Goal: Transaction & Acquisition: Book appointment/travel/reservation

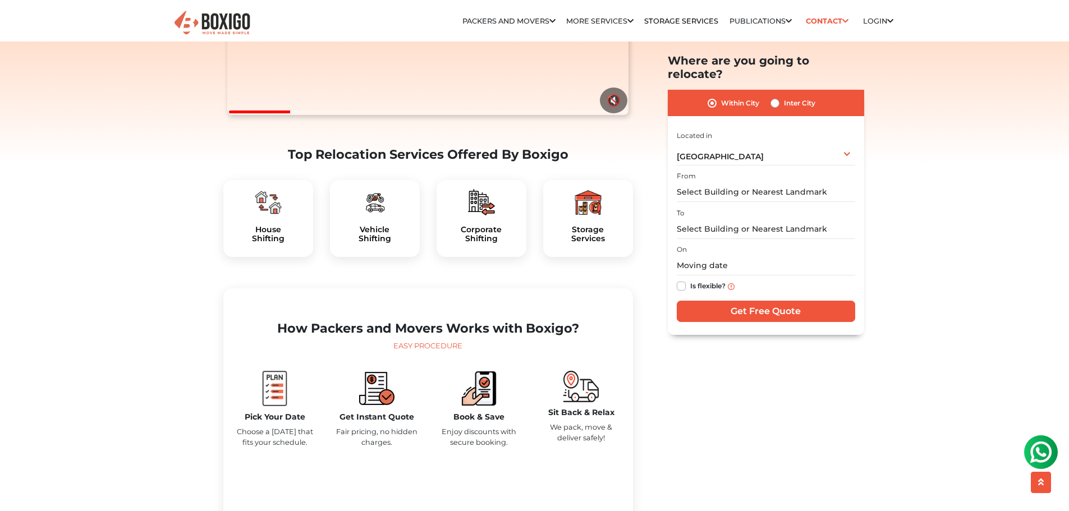
scroll to position [260, 0]
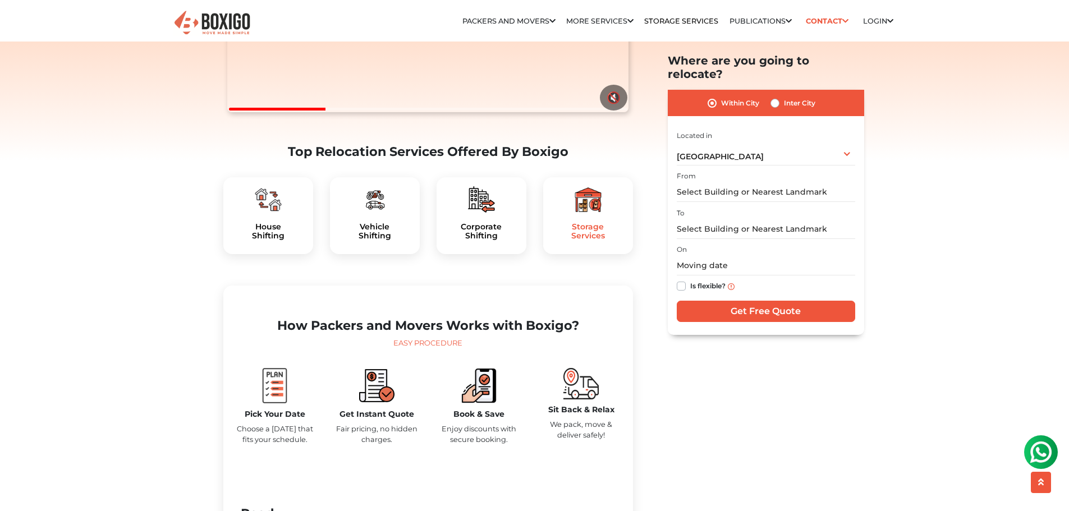
click at [592, 241] on h5 "Storage Services" at bounding box center [588, 231] width 72 height 19
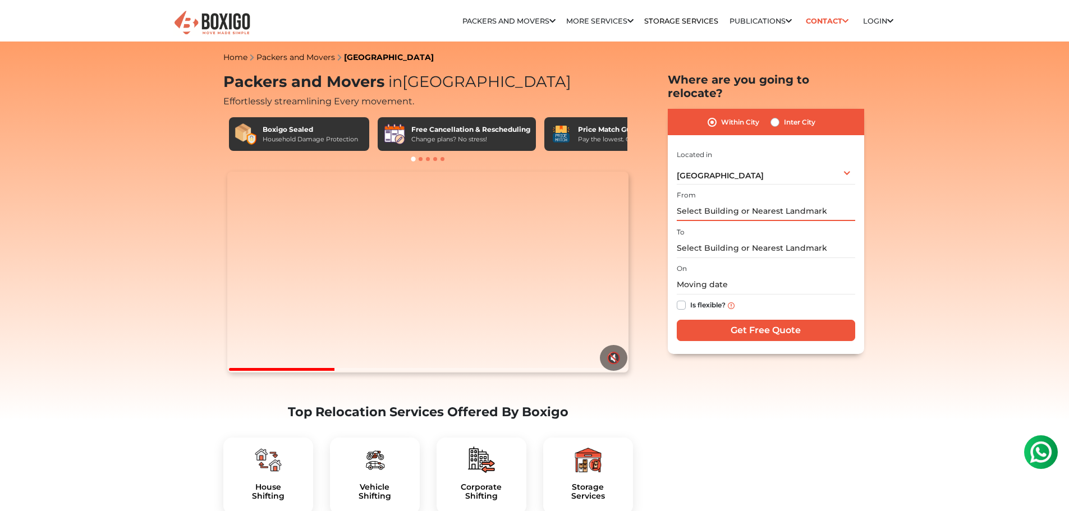
click at [736, 201] on input "text" at bounding box center [766, 211] width 178 height 20
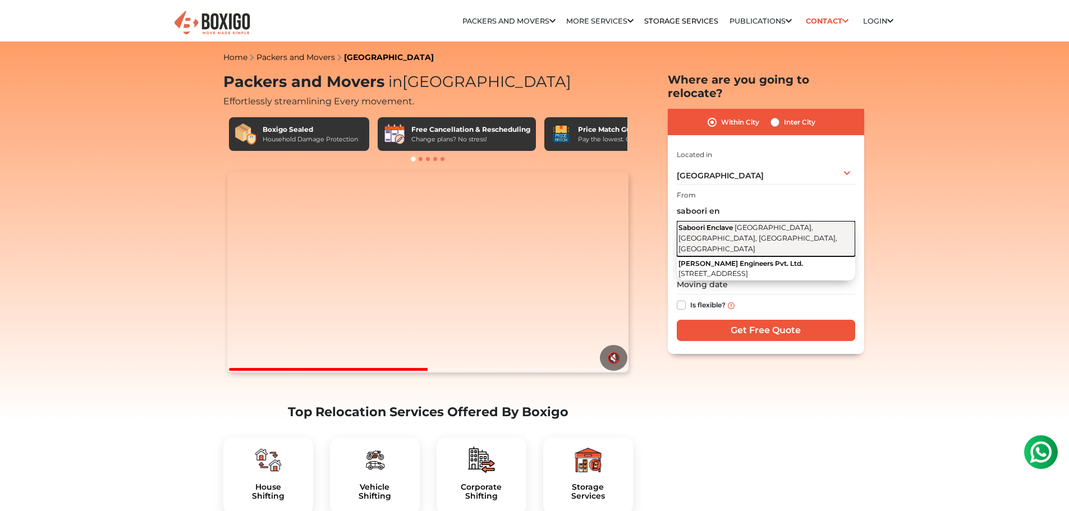
click at [744, 223] on span "White Field Road, Kondapur, Whitefields, HITEC City, Hyderabad, Telangana" at bounding box center [757, 237] width 159 height 29
type input "Saboori Enclave, White Field Road, Kondapur, Whitefields, HITEC City, Hyderabad…"
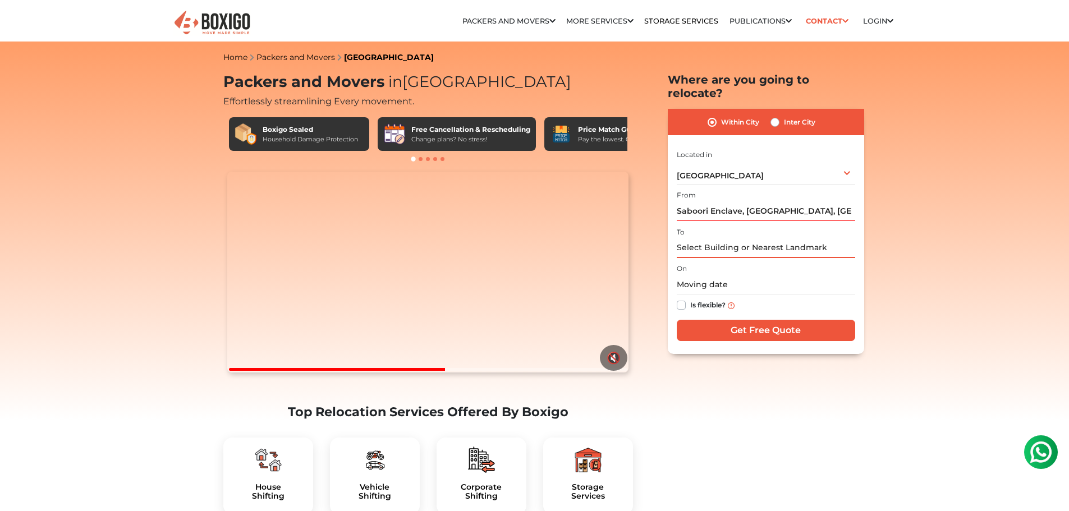
click at [713, 238] on input "text" at bounding box center [766, 248] width 178 height 20
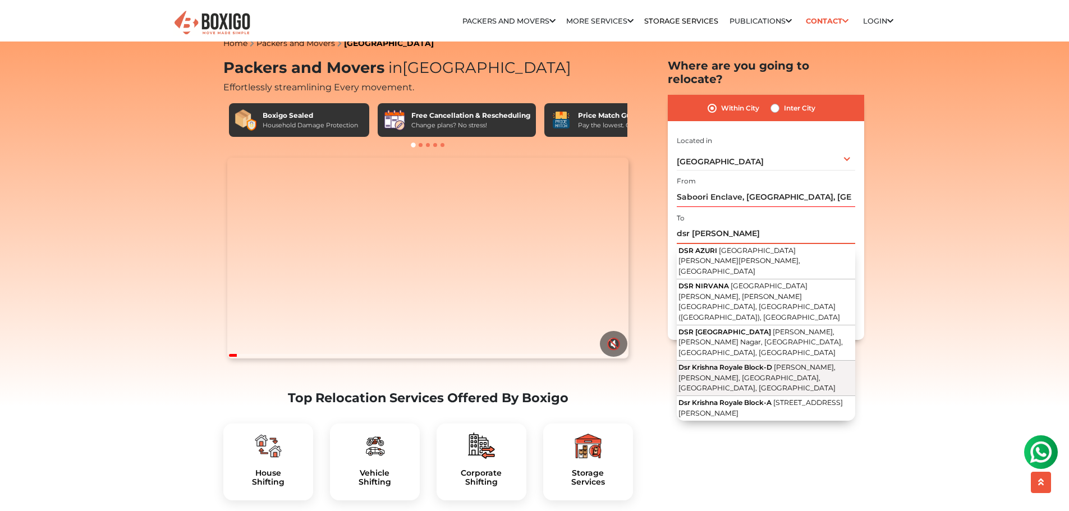
scroll to position [11, 0]
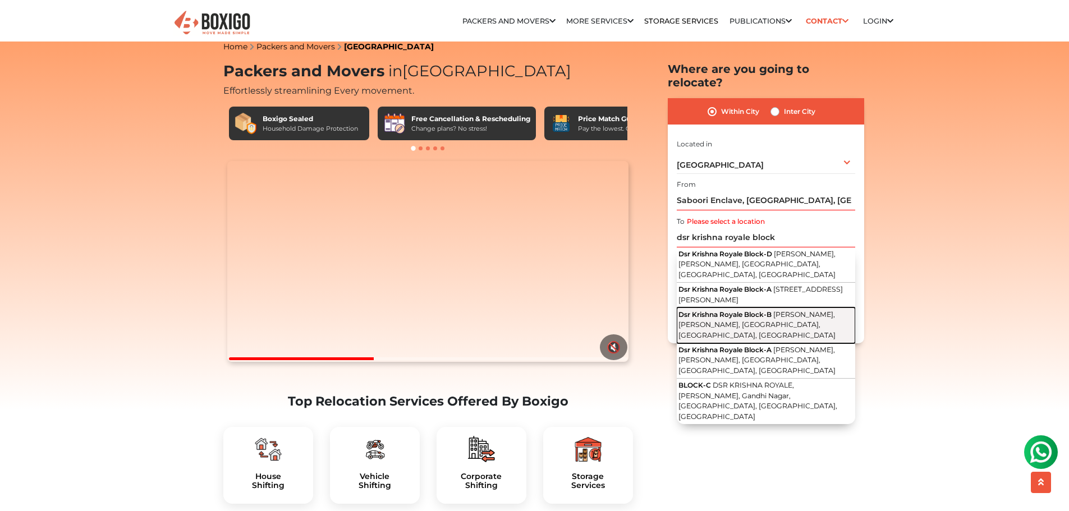
click at [802, 310] on span "Lakshmi Layout, Gandhi Nagar, Munnekollal, Bengaluru, Karnataka" at bounding box center [756, 324] width 157 height 29
type input "Dsr Krishna Royale Block-B, Lakshmi Layout, Gandhi Nagar, Munnekollal, Bengalur…"
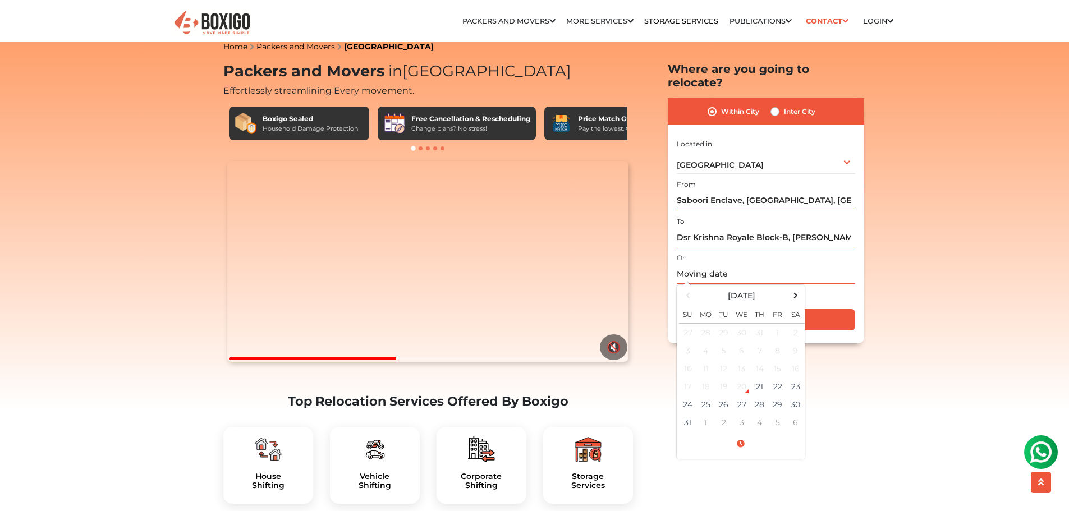
click at [710, 264] on input "text" at bounding box center [766, 274] width 178 height 20
click at [797, 378] on td "23" at bounding box center [796, 387] width 18 height 18
type input "08/23/2025 12:00 AM"
click at [745, 264] on input "08/23/2025 12:00 AM" at bounding box center [766, 274] width 178 height 20
click at [796, 288] on span at bounding box center [795, 295] width 15 height 15
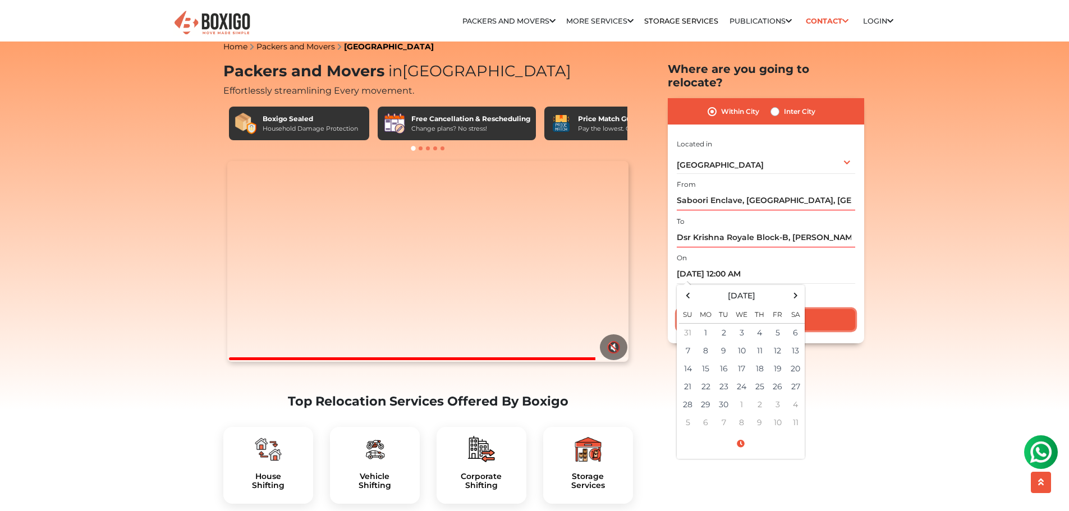
click at [831, 315] on input "Get Free Quote" at bounding box center [766, 319] width 178 height 21
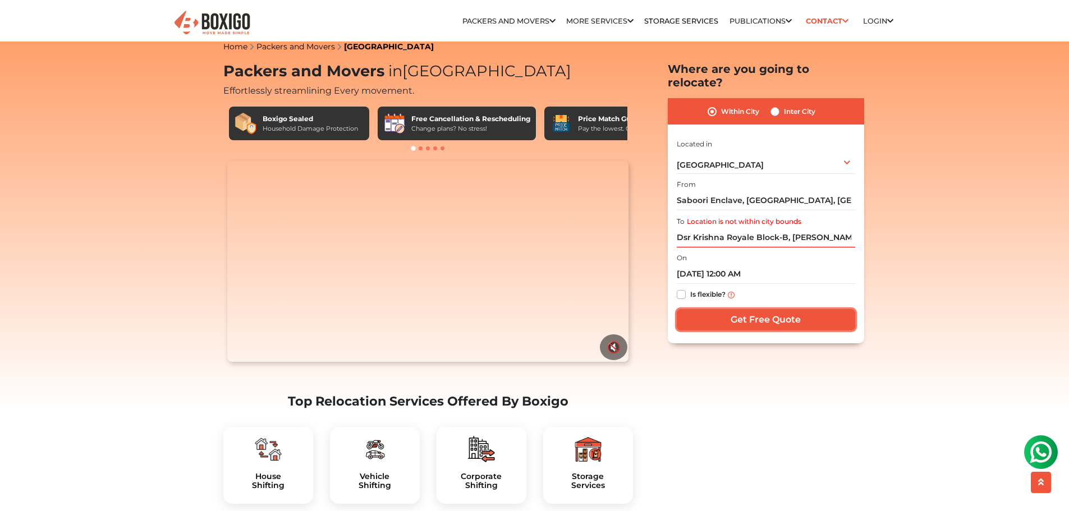
click at [746, 309] on input "Get Free Quote" at bounding box center [766, 319] width 178 height 21
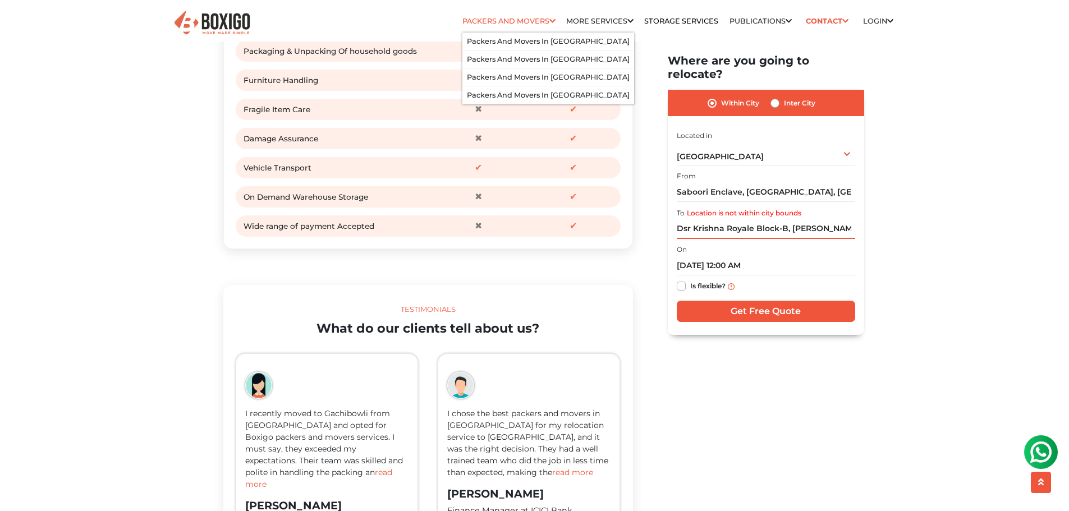
scroll to position [1524, 0]
click at [544, 56] on link "Packers and Movers in [GEOGRAPHIC_DATA]" at bounding box center [548, 59] width 163 height 8
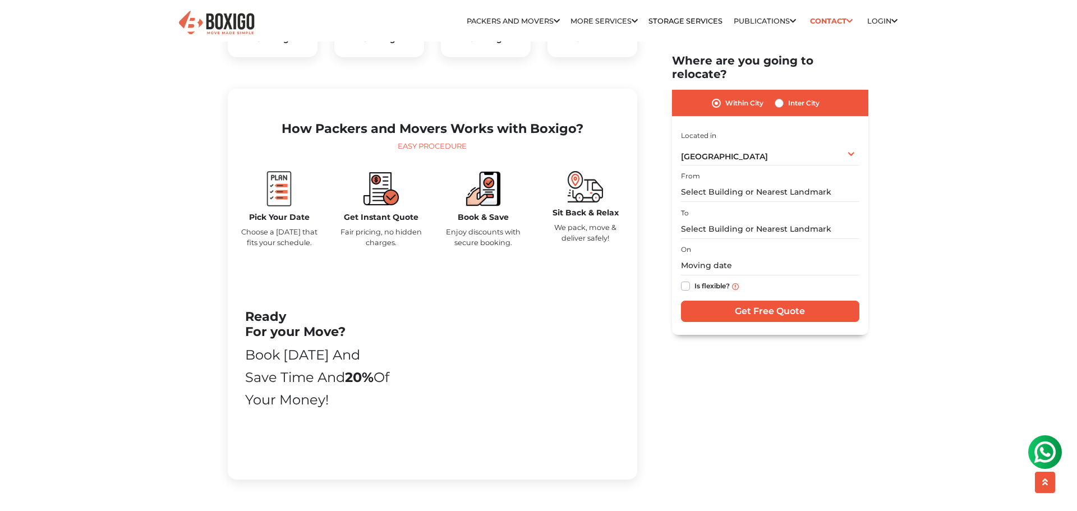
scroll to position [458, 0]
